Goal: Transaction & Acquisition: Purchase product/service

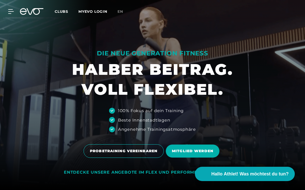
click at [58, 9] on link "Clubs" at bounding box center [67, 11] width 24 height 5
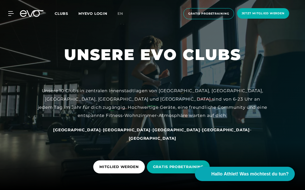
click at [63, 11] on span "Clubs" at bounding box center [62, 13] width 14 height 5
click at [64, 16] on span "Clubs" at bounding box center [62, 13] width 14 height 5
click at [61, 15] on span "Clubs" at bounding box center [62, 13] width 14 height 5
click at [62, 14] on span "Clubs" at bounding box center [62, 13] width 14 height 5
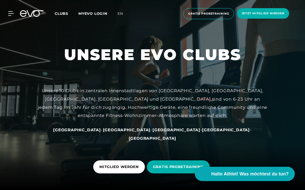
click at [56, 16] on div "Clubs MYEVO LOGIN" at bounding box center [86, 14] width 63 height 6
click at [58, 15] on span "Clubs" at bounding box center [62, 13] width 14 height 5
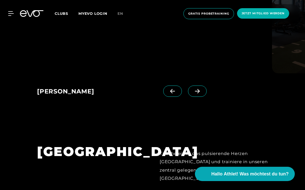
scroll to position [421, 0]
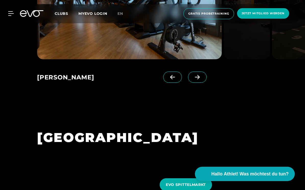
click at [6, 129] on section "BERLIN Tauche ein in das pulsierende Herzen [GEOGRAPHIC_DATA] und trainiere in …" at bounding box center [152, 183] width 305 height 143
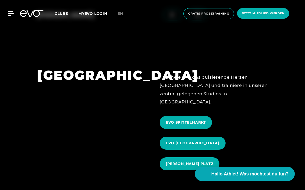
scroll to position [474, 0]
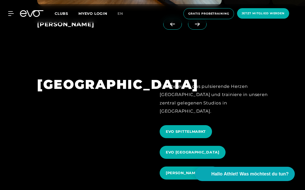
click at [59, 13] on span "Clubs" at bounding box center [62, 13] width 14 height 5
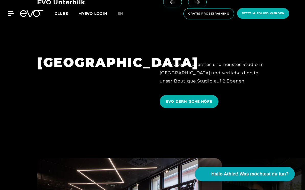
scroll to position [1128, 0]
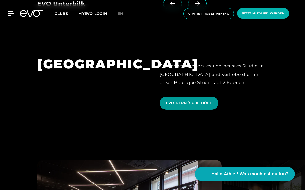
click at [184, 110] on span "EVO DERN´SCHE HÖFE" at bounding box center [189, 103] width 59 height 13
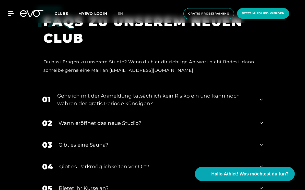
scroll to position [1879, 0]
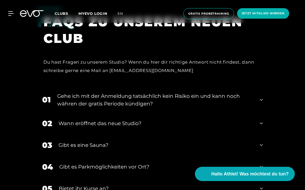
click at [73, 127] on div "Wann eröffnet das neue Studio?" at bounding box center [156, 124] width 195 height 8
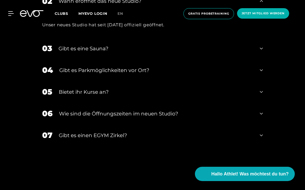
scroll to position [2005, 0]
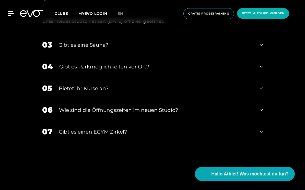
click at [73, 49] on div "Gibt es eine Sauna?" at bounding box center [156, 45] width 195 height 8
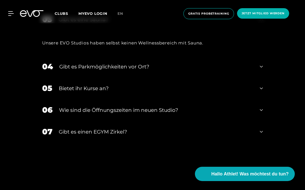
scroll to position [2031, 0]
click at [75, 114] on div "​Wie sind die Öffnungszeiten im neuen Studio?" at bounding box center [156, 110] width 195 height 8
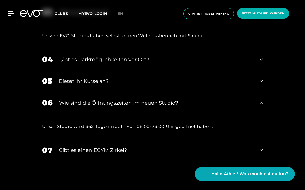
scroll to position [2038, 0]
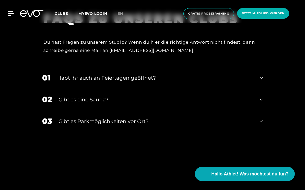
scroll to position [1120, 0]
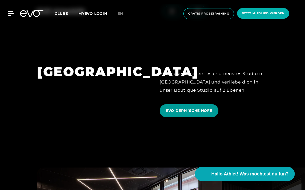
click at [180, 117] on span "EVO DERN´SCHE HÖFE" at bounding box center [189, 110] width 59 height 13
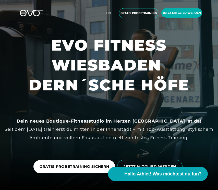
click at [34, 47] on h1 "EVO FITNESS WIESBADEN DERN´SCHE HÖFE" at bounding box center [109, 65] width 210 height 60
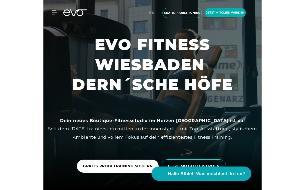
scroll to position [1, 0]
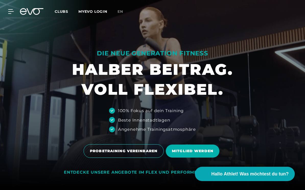
click at [59, 10] on span "Clubs" at bounding box center [62, 11] width 14 height 5
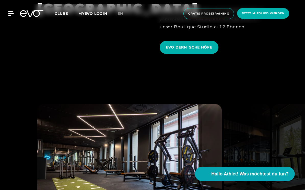
scroll to position [1174, 0]
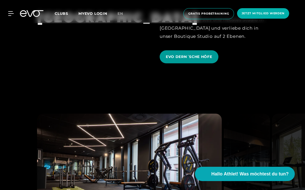
click at [173, 60] on span "EVO DERN´SCHE HÖFE" at bounding box center [189, 56] width 47 height 5
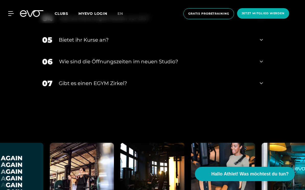
scroll to position [2027, 0]
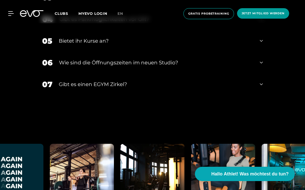
click at [257, 18] on span "Jetzt Mitglied werden" at bounding box center [263, 13] width 52 height 10
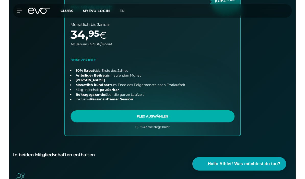
scroll to position [373, 0]
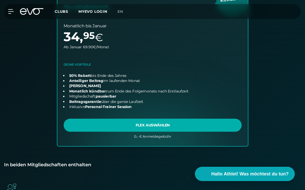
click at [86, 123] on link "choose plan" at bounding box center [152, 55] width 191 height 181
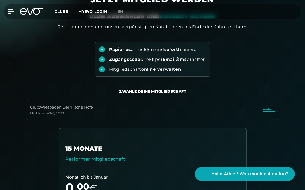
scroll to position [0, 0]
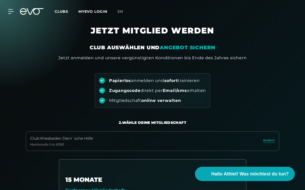
click at [64, 14] on span "Clubs" at bounding box center [62, 11] width 14 height 5
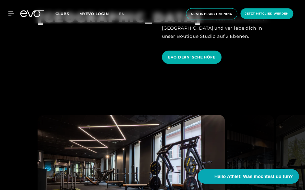
scroll to position [1156, 0]
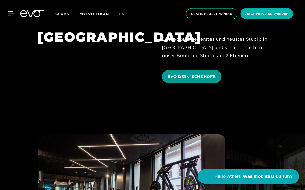
click at [183, 78] on span "EVO DERN´SCHE HÖFE" at bounding box center [189, 75] width 47 height 5
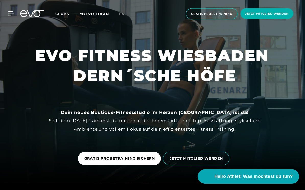
scroll to position [10, 0]
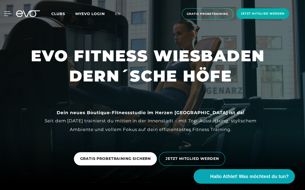
click at [8, 15] on icon at bounding box center [11, 13] width 7 height 5
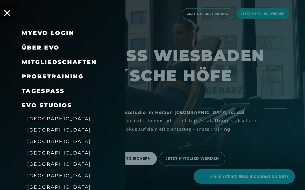
click at [31, 88] on link "TAGESPASS" at bounding box center [47, 89] width 42 height 7
